Goal: Task Accomplishment & Management: Manage account settings

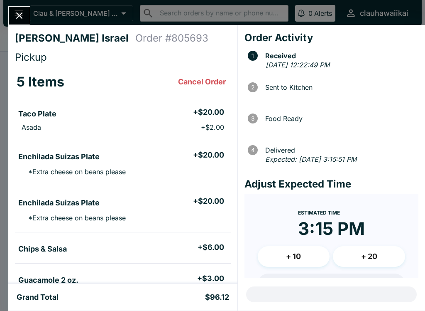
click at [24, 16] on icon "Close" at bounding box center [19, 15] width 11 height 11
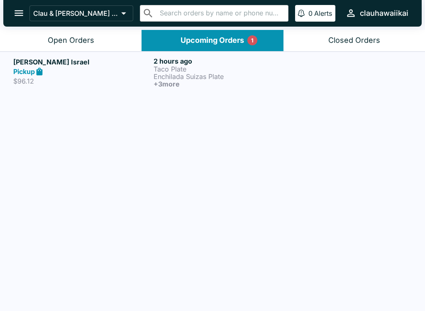
click at [22, 12] on icon "open drawer" at bounding box center [18, 12] width 11 height 11
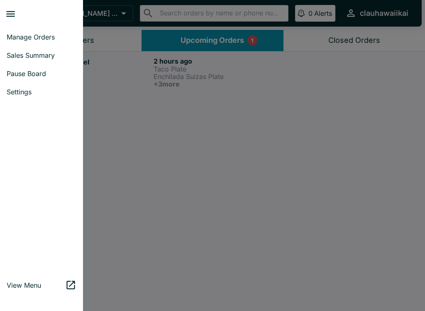
click at [47, 40] on span "Manage Orders" at bounding box center [42, 37] width 70 height 8
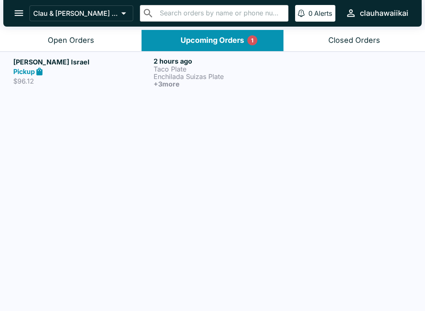
click at [90, 48] on button "Open Orders" at bounding box center [71, 40] width 142 height 21
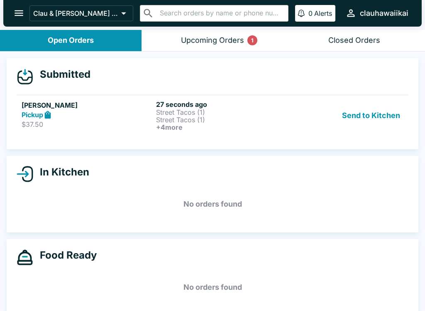
click at [373, 115] on button "Send to Kitchen" at bounding box center [371, 115] width 65 height 31
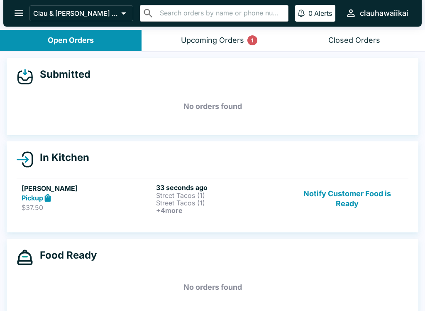
click at [235, 201] on p "Street Tacos (1)" at bounding box center [221, 202] width 131 height 7
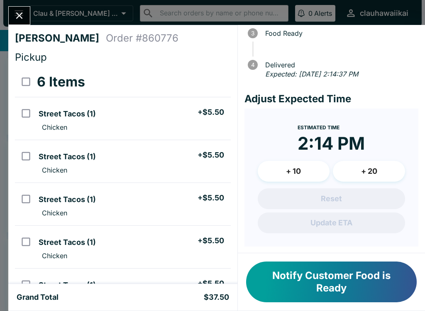
scroll to position [84, 0]
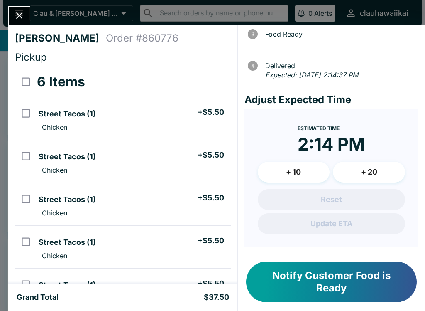
click at [308, 168] on button "+ 10" at bounding box center [294, 172] width 72 height 21
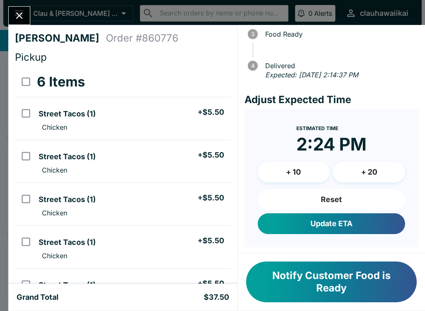
click at [336, 222] on button "Update ETA" at bounding box center [331, 223] width 147 height 21
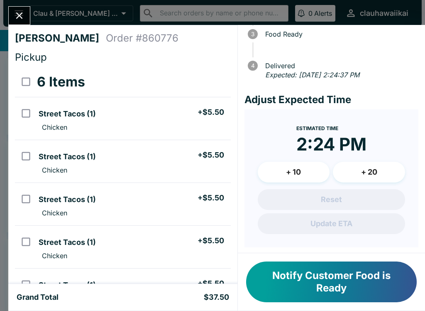
scroll to position [0, 0]
click at [23, 11] on icon "Close" at bounding box center [19, 15] width 11 height 11
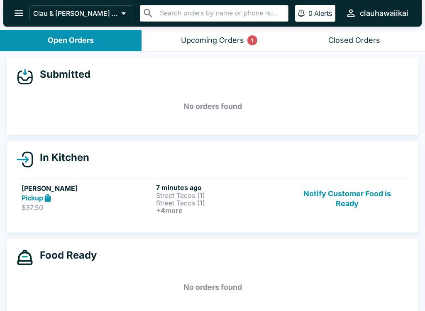
click at [194, 199] on p "Street Tacos (1)" at bounding box center [221, 202] width 131 height 7
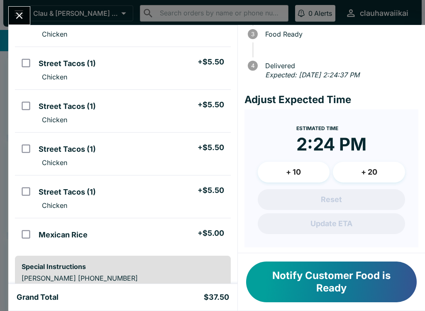
scroll to position [97, 0]
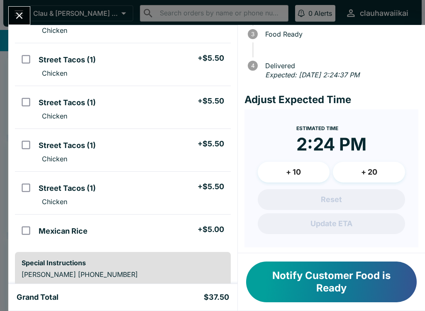
click at [351, 278] on button "Notify Customer Food is Ready" at bounding box center [331, 281] width 171 height 41
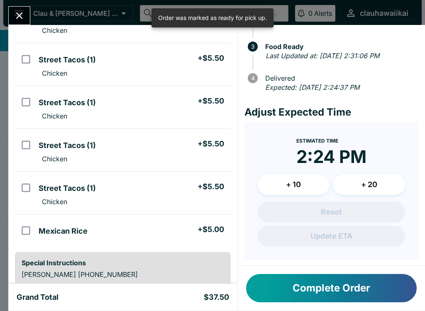
click at [368, 293] on button "Complete Order" at bounding box center [331, 288] width 171 height 28
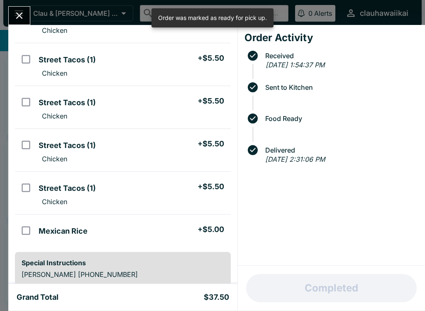
scroll to position [0, 0]
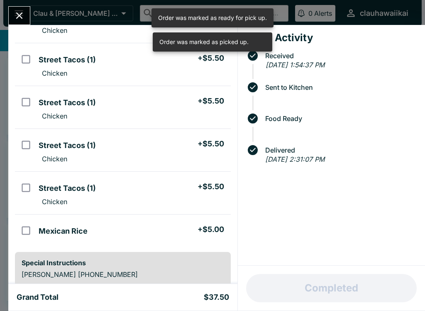
click at [19, 9] on button "Close" at bounding box center [19, 16] width 21 height 18
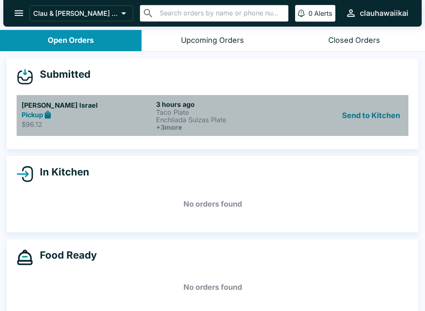
click at [191, 116] on p "Enchilada Suizas Plate" at bounding box center [221, 119] width 131 height 7
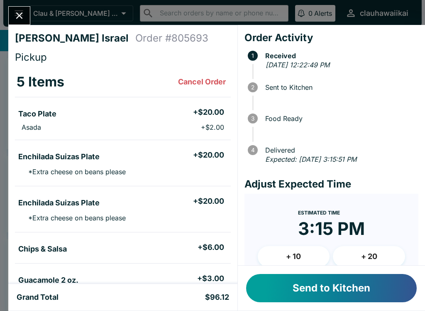
click at [310, 288] on button "Send to Kitchen" at bounding box center [331, 288] width 171 height 28
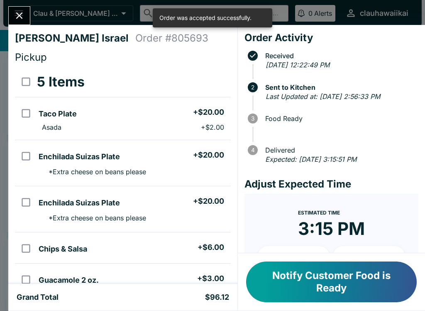
click at [20, 17] on icon "Close" at bounding box center [19, 15] width 7 height 7
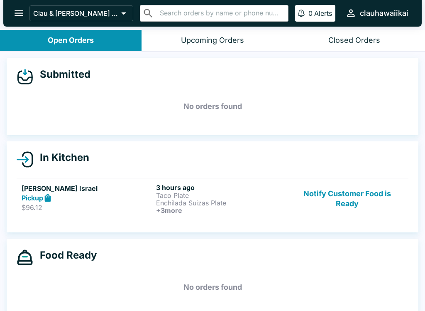
click at [350, 196] on button "Notify Customer Food is Ready" at bounding box center [347, 198] width 113 height 31
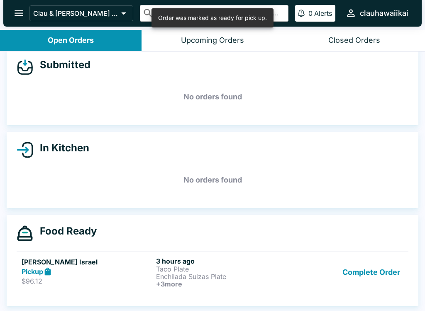
scroll to position [10, 0]
click at [227, 275] on p "Enchilada Suizas Plate" at bounding box center [221, 275] width 131 height 7
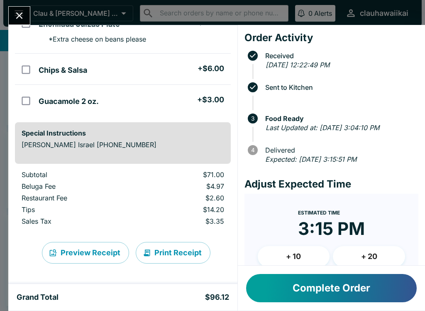
scroll to position [179, 0]
click at [368, 290] on button "Complete Order" at bounding box center [331, 288] width 171 height 28
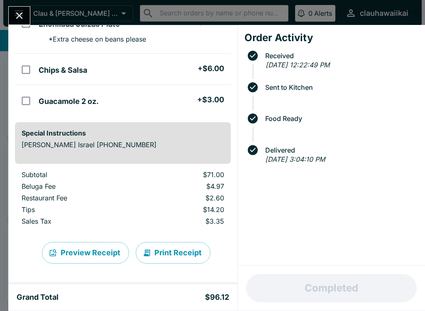
scroll to position [0, 0]
click at [24, 10] on icon "Close" at bounding box center [19, 15] width 11 height 11
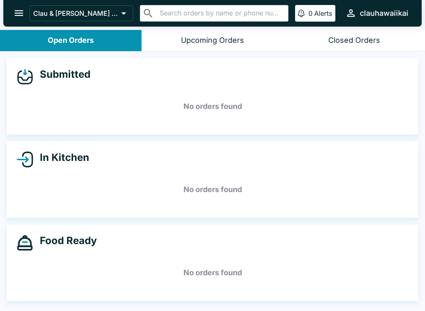
scroll to position [1, 0]
